Goal: Navigation & Orientation: Find specific page/section

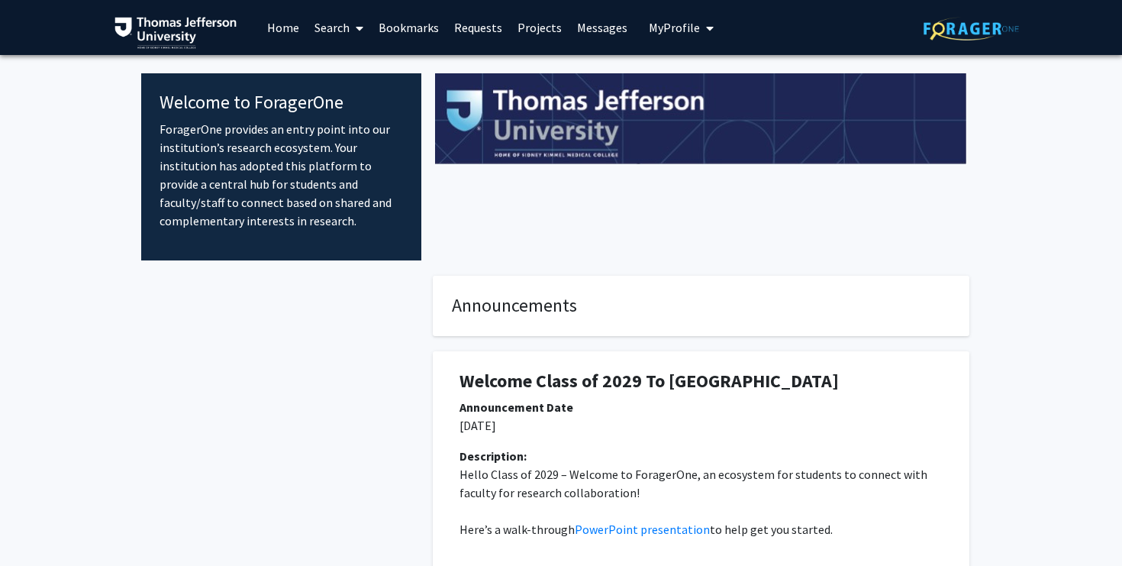
click at [390, 23] on link "Bookmarks" at bounding box center [409, 27] width 76 height 53
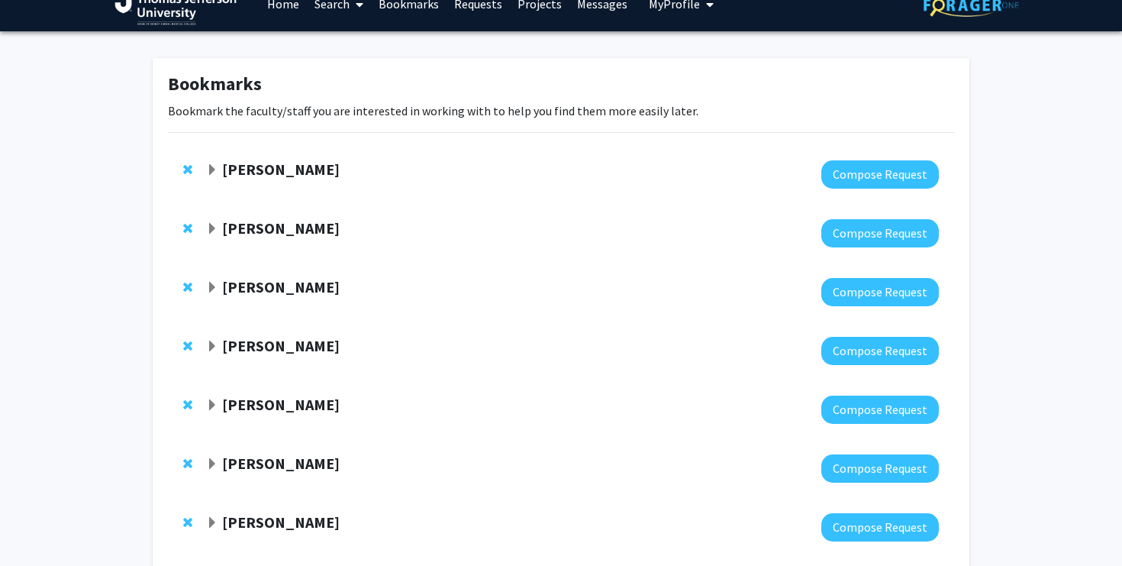
scroll to position [47, 0]
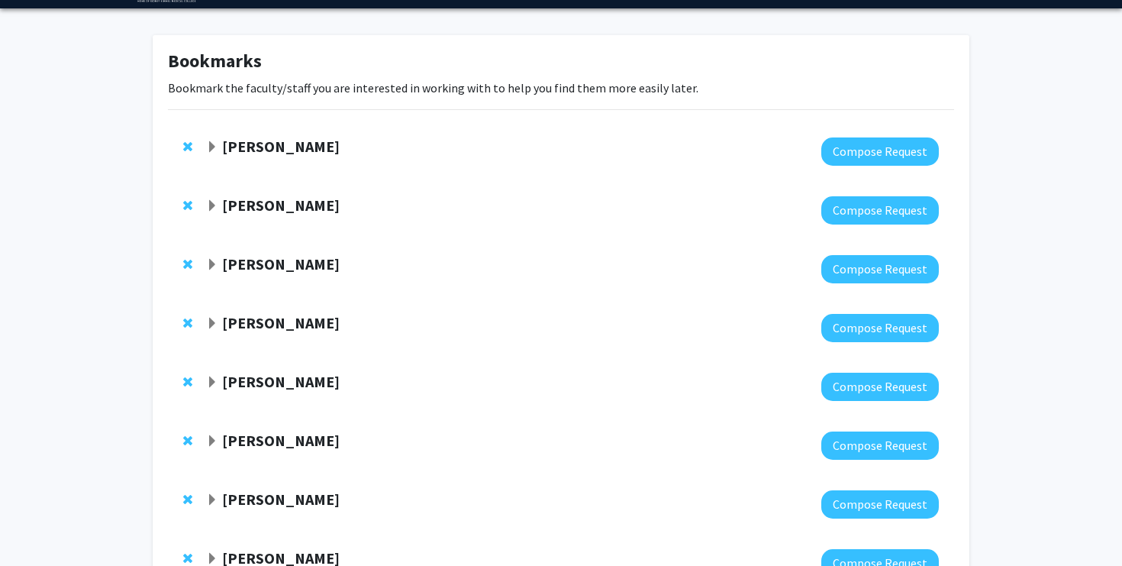
click at [214, 208] on span "Expand Gregory Jaffe Bookmark" at bounding box center [212, 206] width 12 height 12
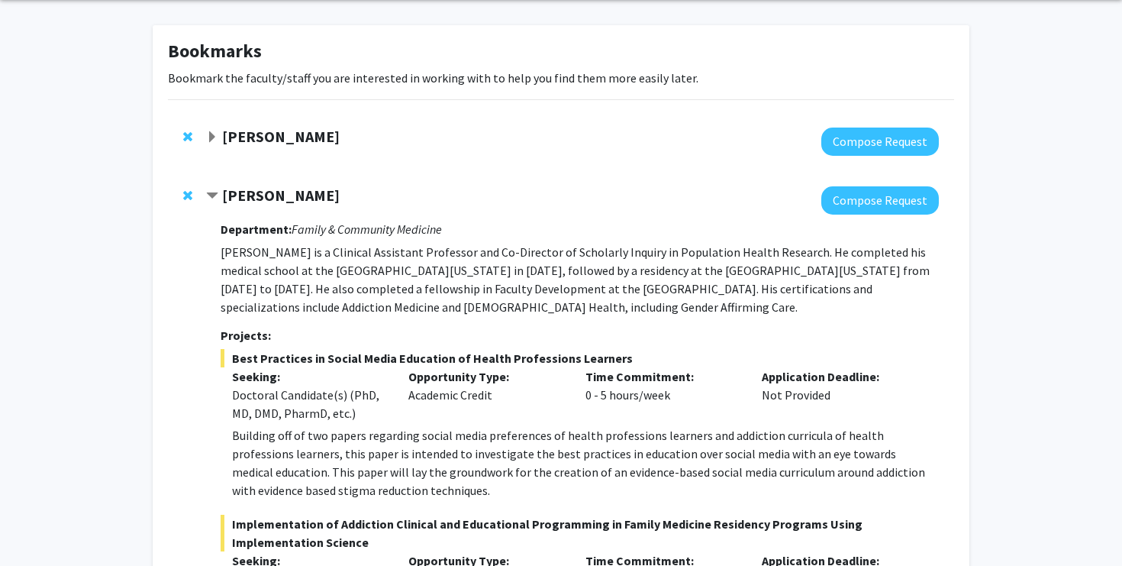
scroll to position [60, 0]
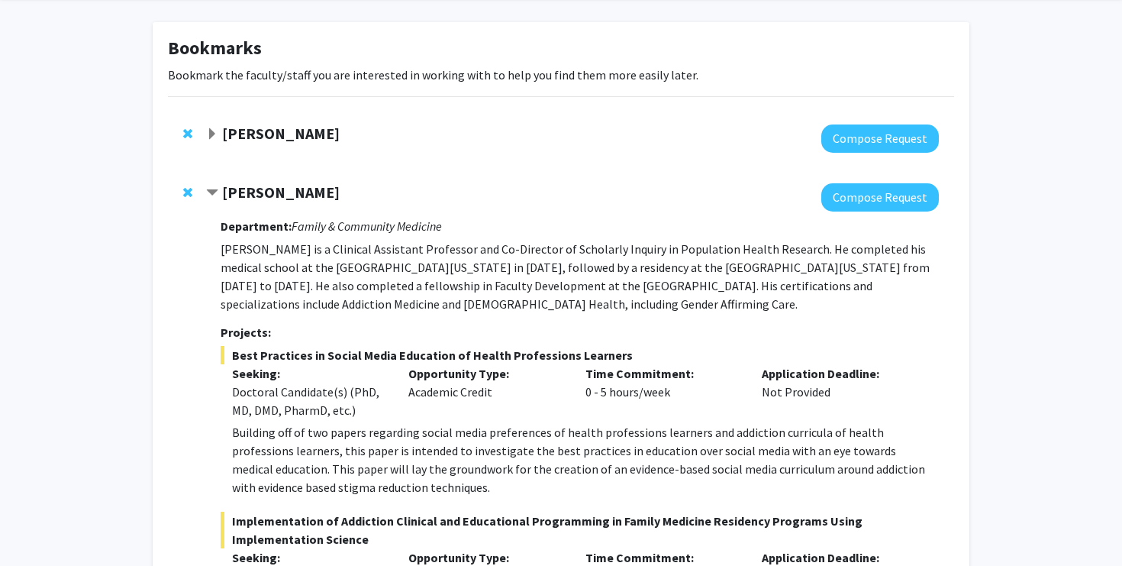
click at [214, 196] on span "Contract Gregory Jaffe Bookmark" at bounding box center [212, 193] width 12 height 12
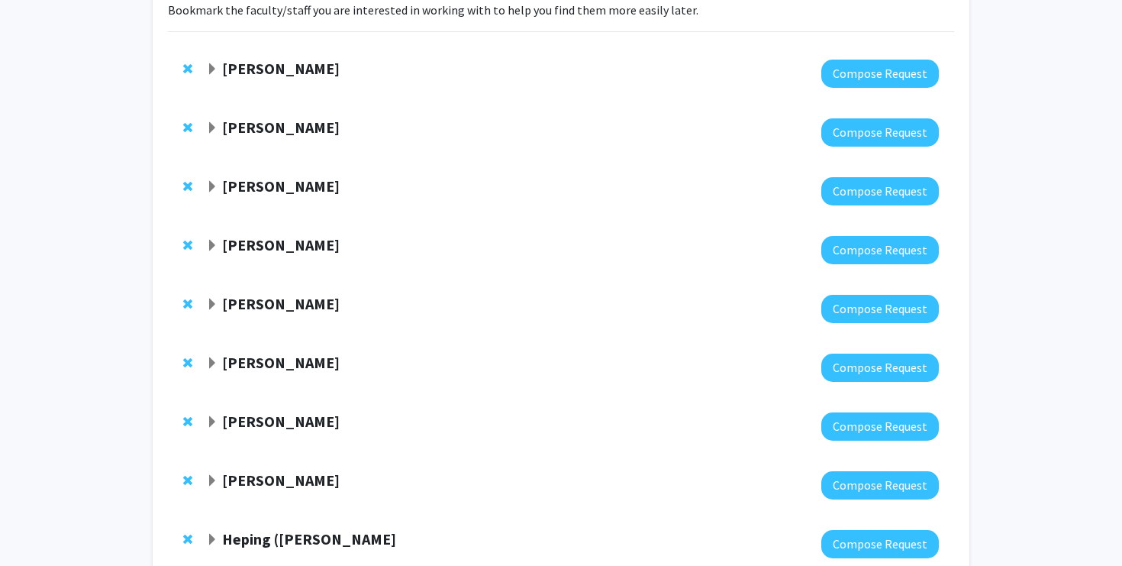
scroll to position [156, 0]
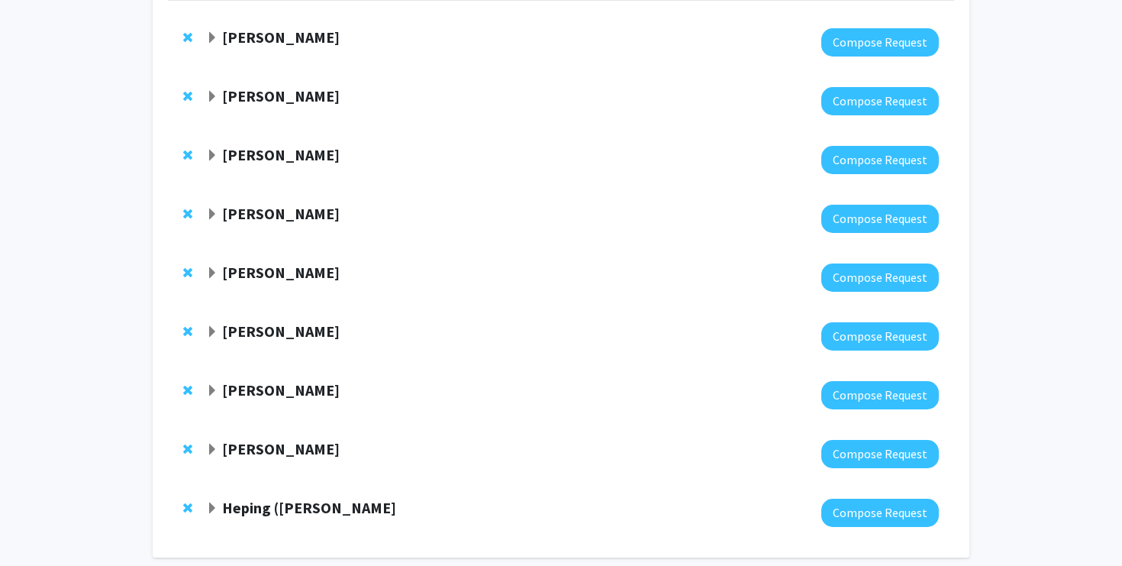
click at [213, 155] on span "Expand Jennie Ryan Bookmark" at bounding box center [212, 156] width 12 height 12
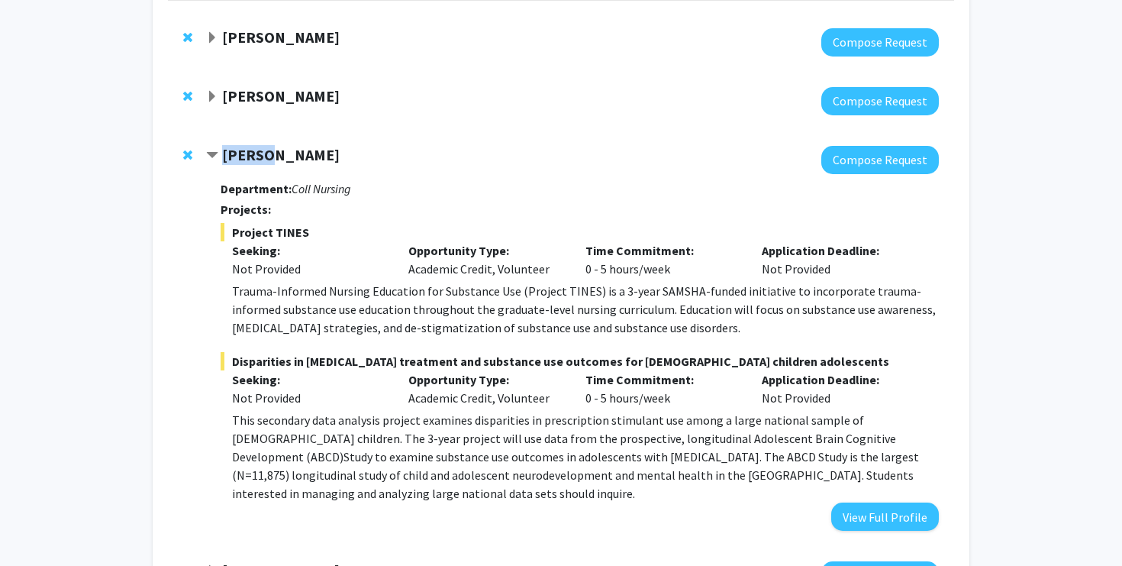
click at [213, 155] on span "Contract Jennie Ryan Bookmark" at bounding box center [212, 156] width 12 height 12
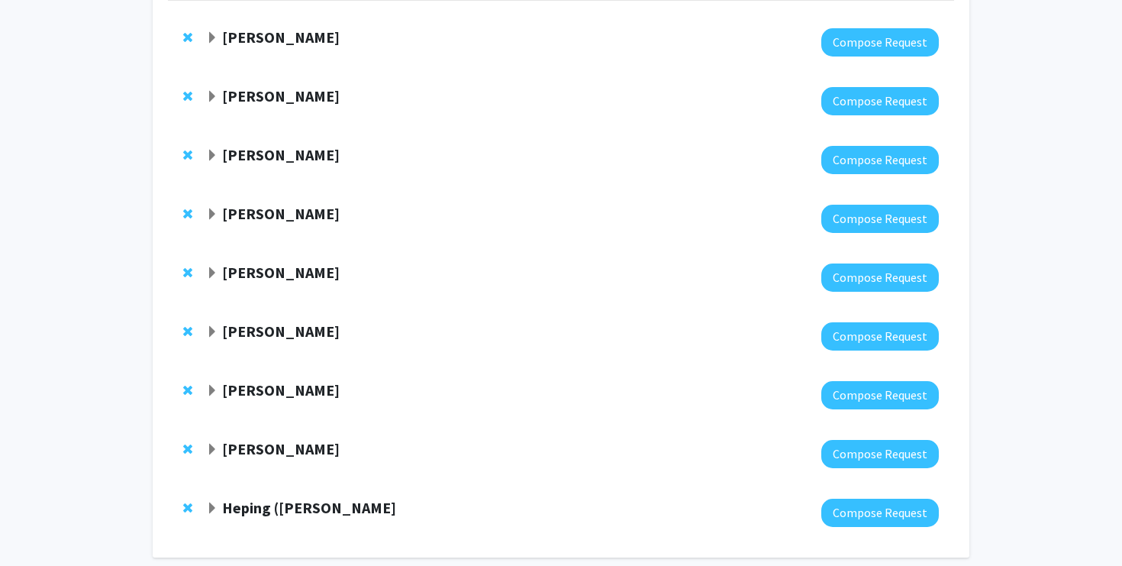
click at [211, 211] on span "Expand Cynthia Cheng Bookmark" at bounding box center [212, 214] width 12 height 12
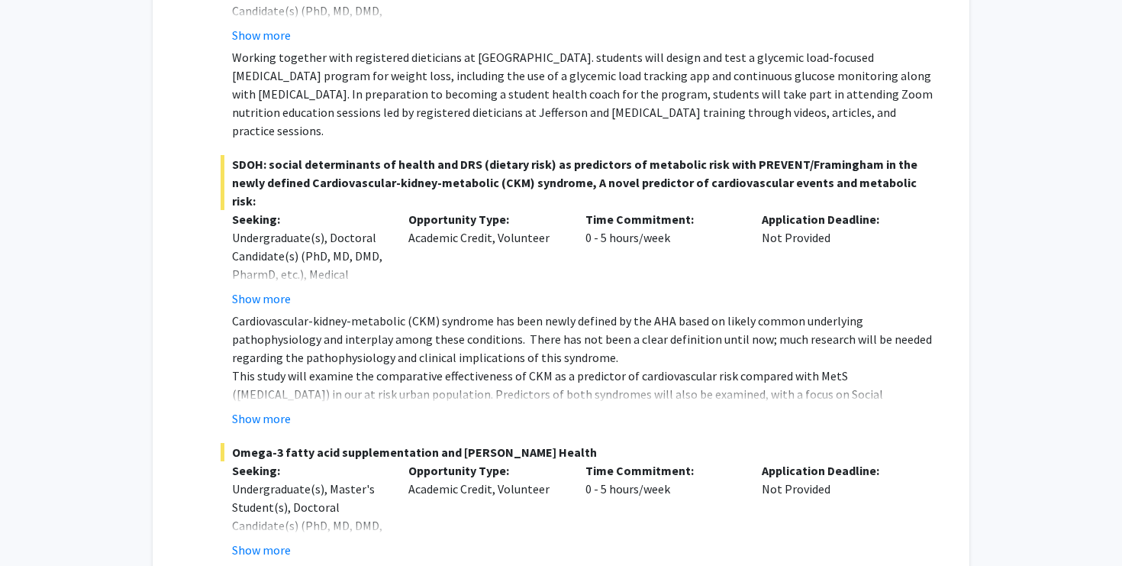
scroll to position [0, 0]
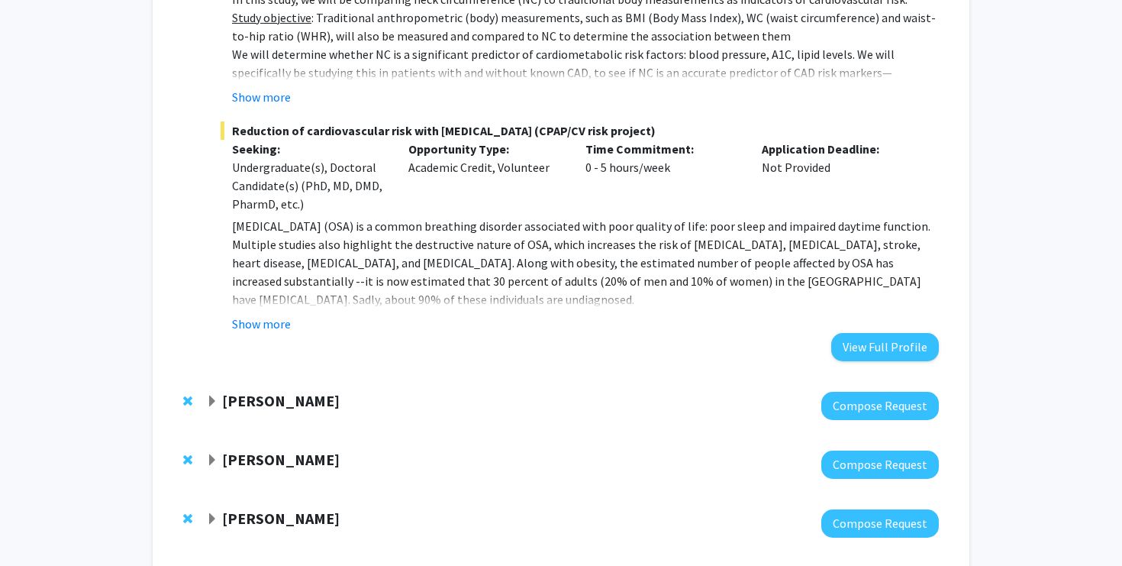
click at [214, 395] on span "Expand Noa Herz Bookmark" at bounding box center [212, 401] width 12 height 12
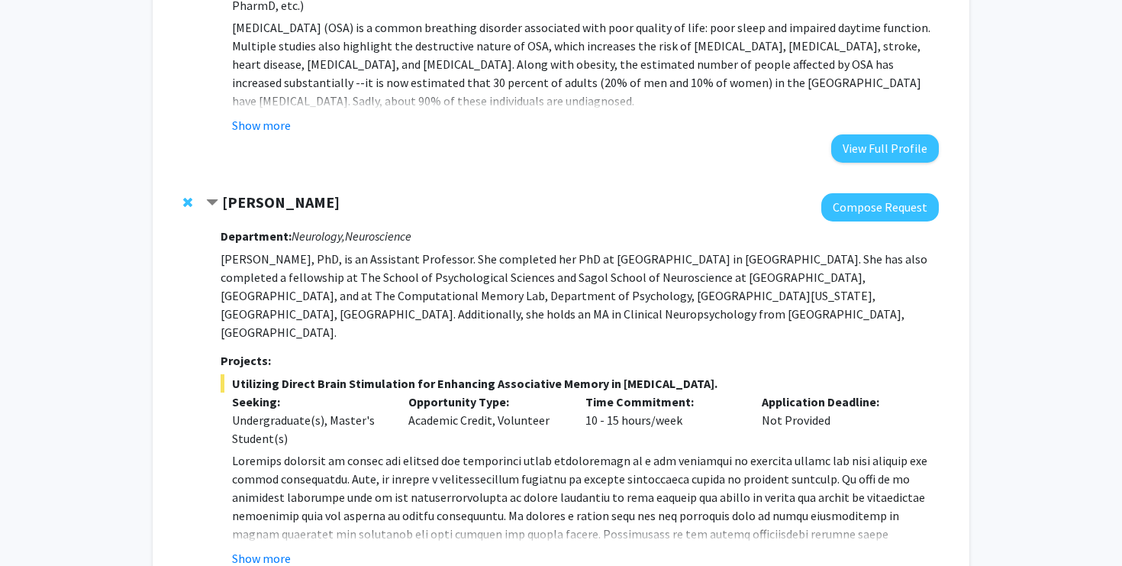
scroll to position [3227, 0]
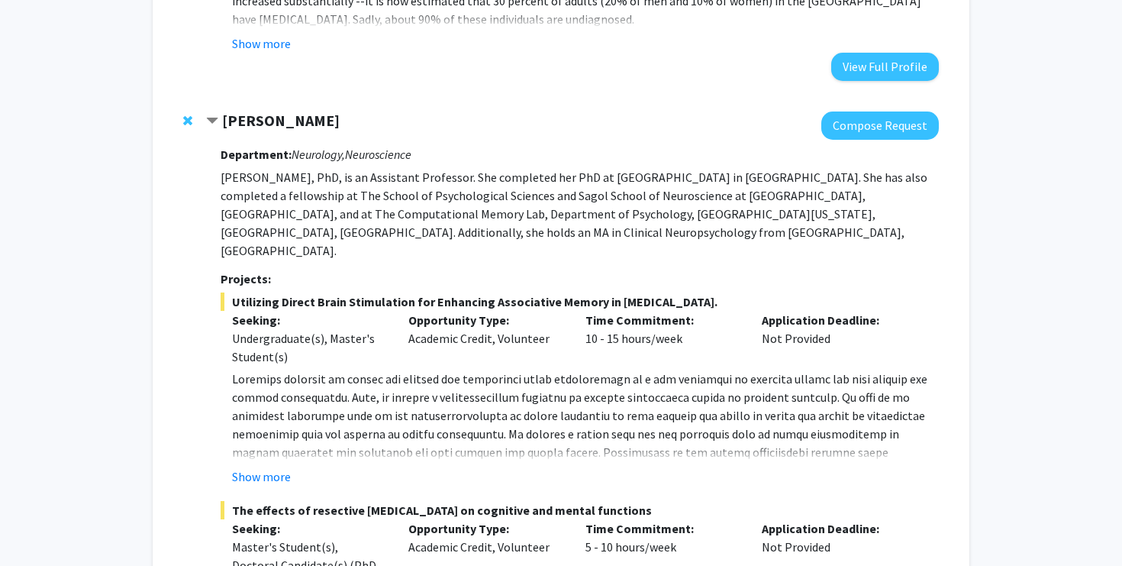
click at [211, 115] on span "Contract Noa Herz Bookmark" at bounding box center [212, 121] width 12 height 12
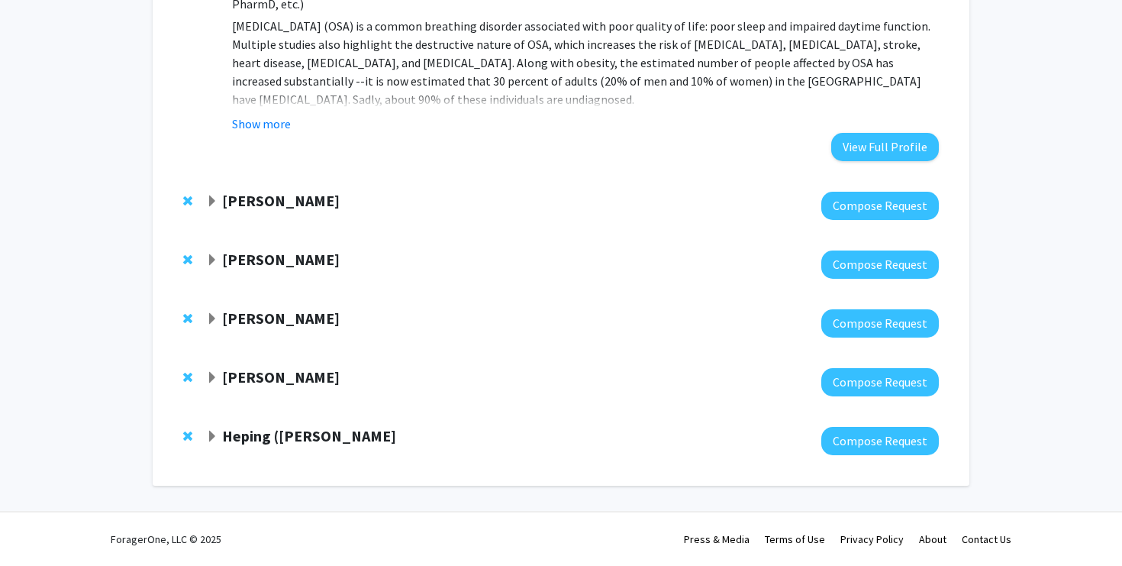
scroll to position [3073, 0]
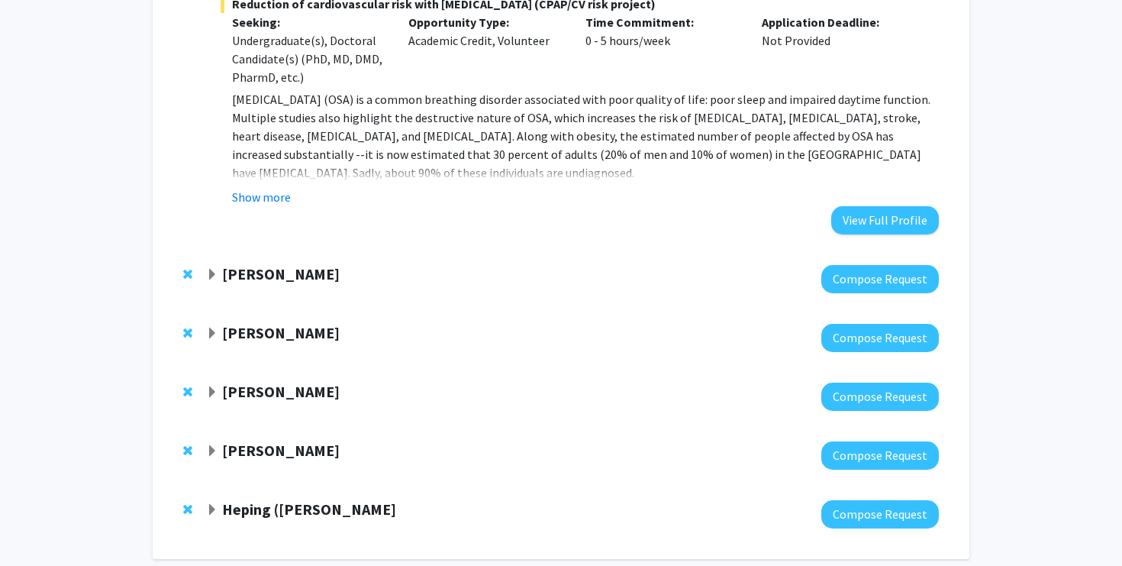
click at [256, 500] on div at bounding box center [572, 514] width 733 height 28
click at [256, 499] on strong "Heping ([PERSON_NAME]" at bounding box center [309, 508] width 174 height 19
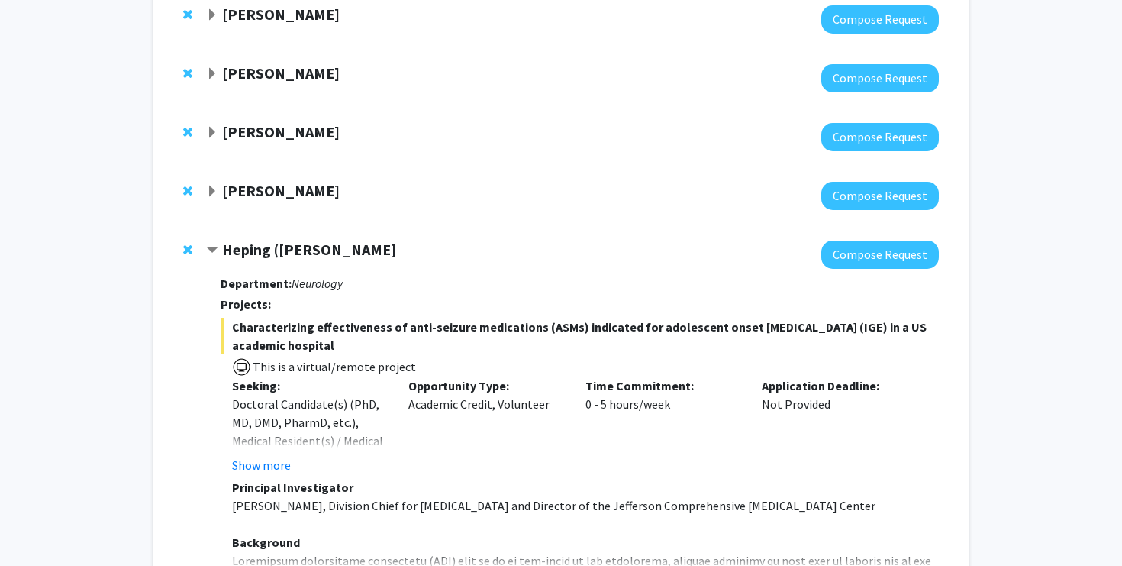
scroll to position [3333, 0]
click at [214, 244] on span "Contract Heping (Ann) Sheng Bookmark" at bounding box center [212, 250] width 12 height 12
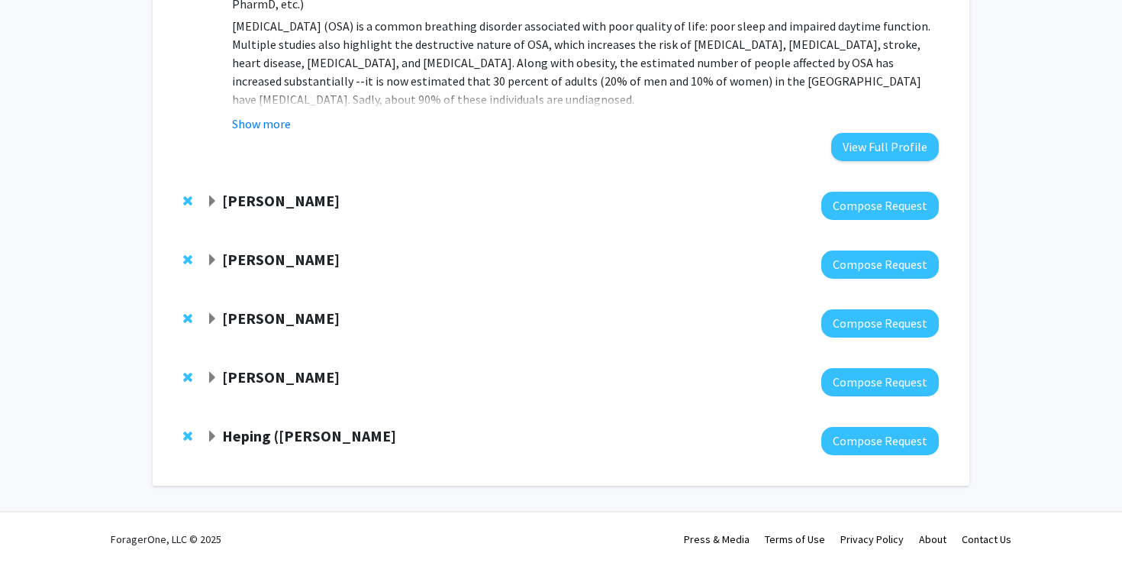
scroll to position [3073, 0]
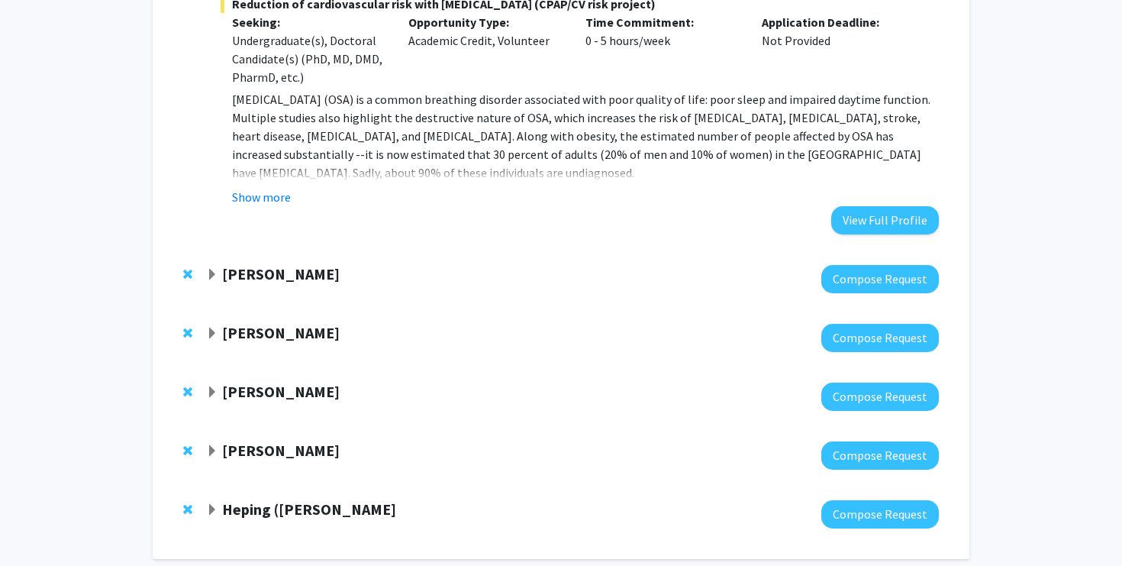
click at [218, 445] on span "Expand Neera Goyal Bookmark" at bounding box center [212, 451] width 12 height 12
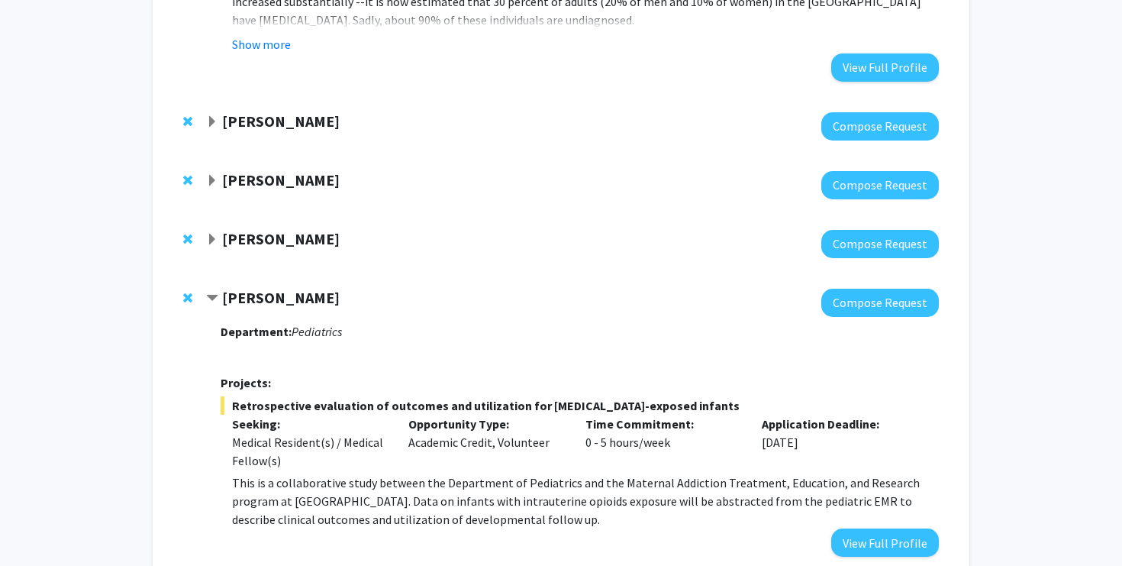
scroll to position [3313, 0]
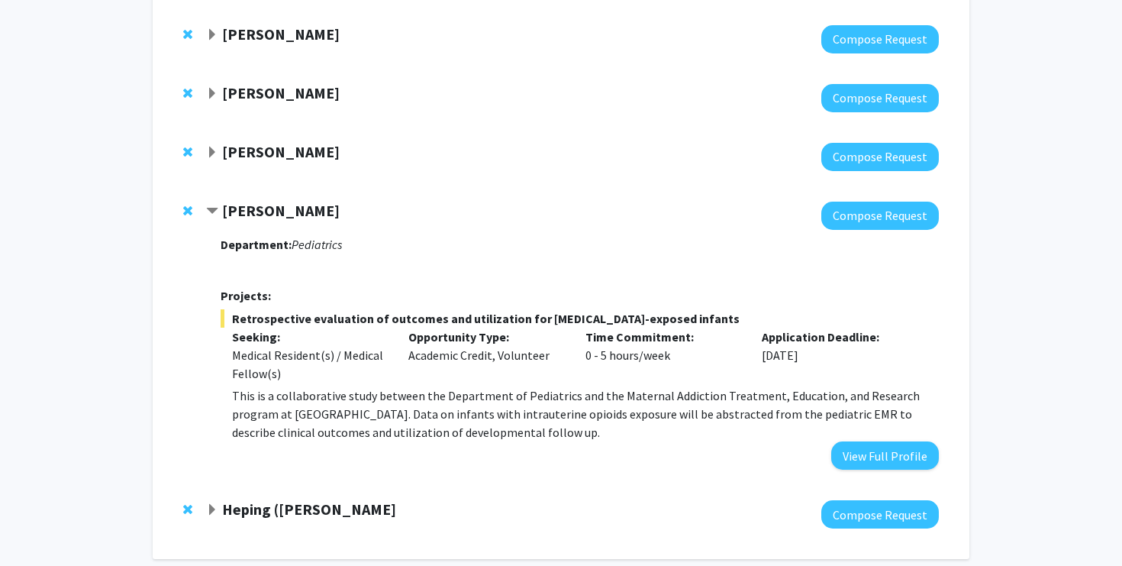
click at [270, 202] on div at bounding box center [572, 216] width 733 height 28
click at [270, 201] on strong "[PERSON_NAME]" at bounding box center [281, 210] width 118 height 19
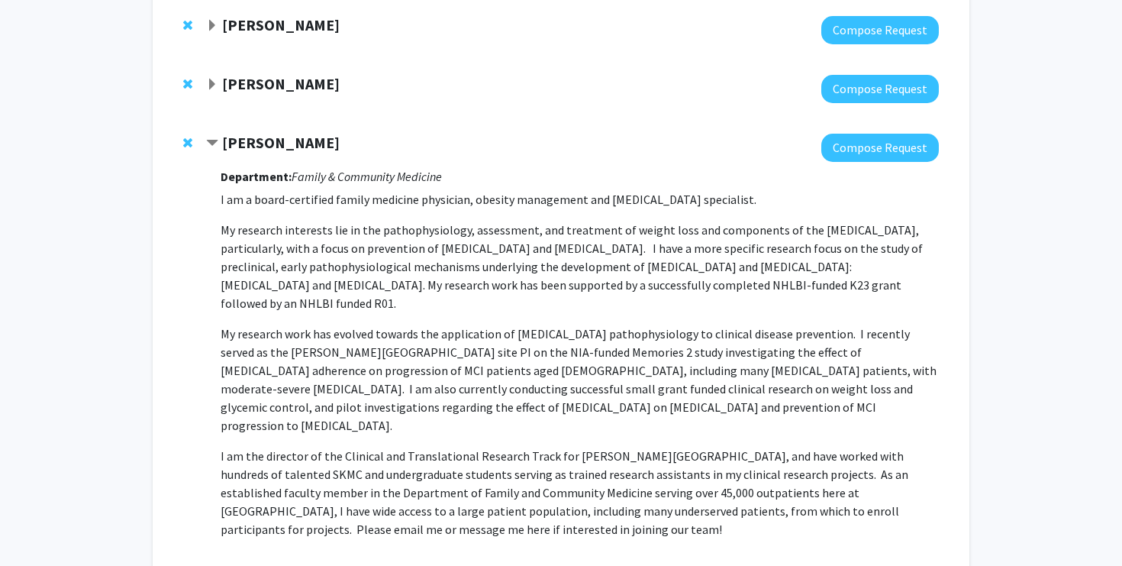
scroll to position [189, 0]
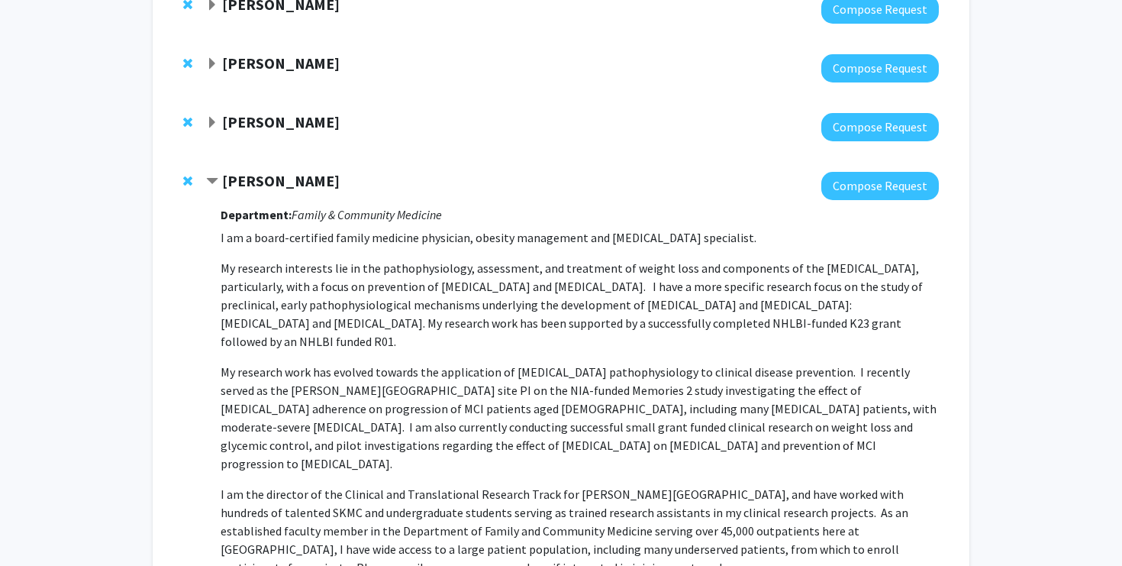
click at [211, 180] on span "Contract Cynthia Cheng Bookmark" at bounding box center [212, 182] width 12 height 12
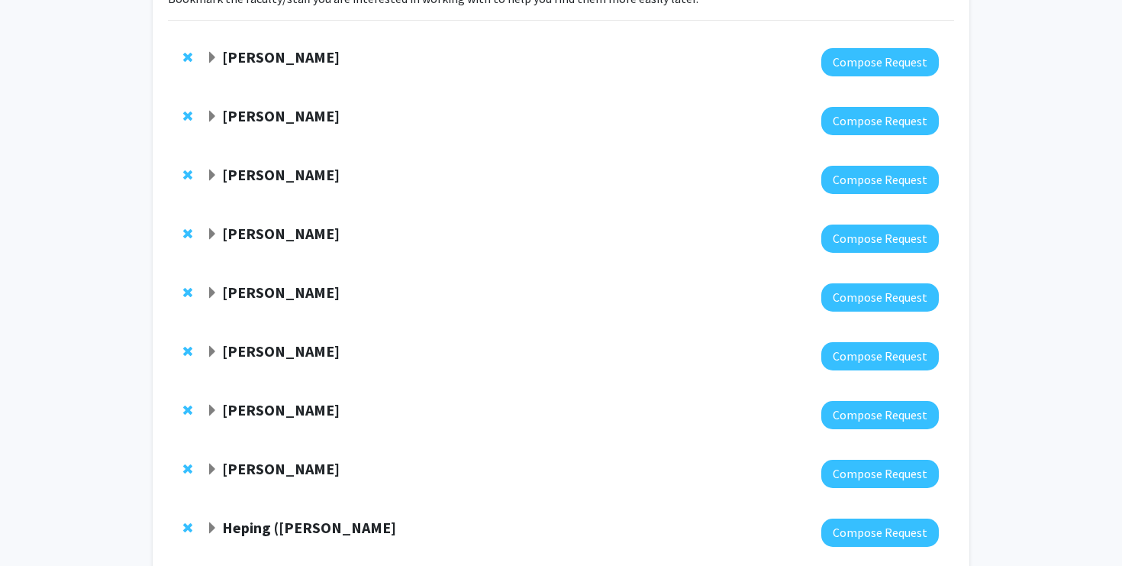
scroll to position [0, 0]
